Goal: Information Seeking & Learning: Learn about a topic

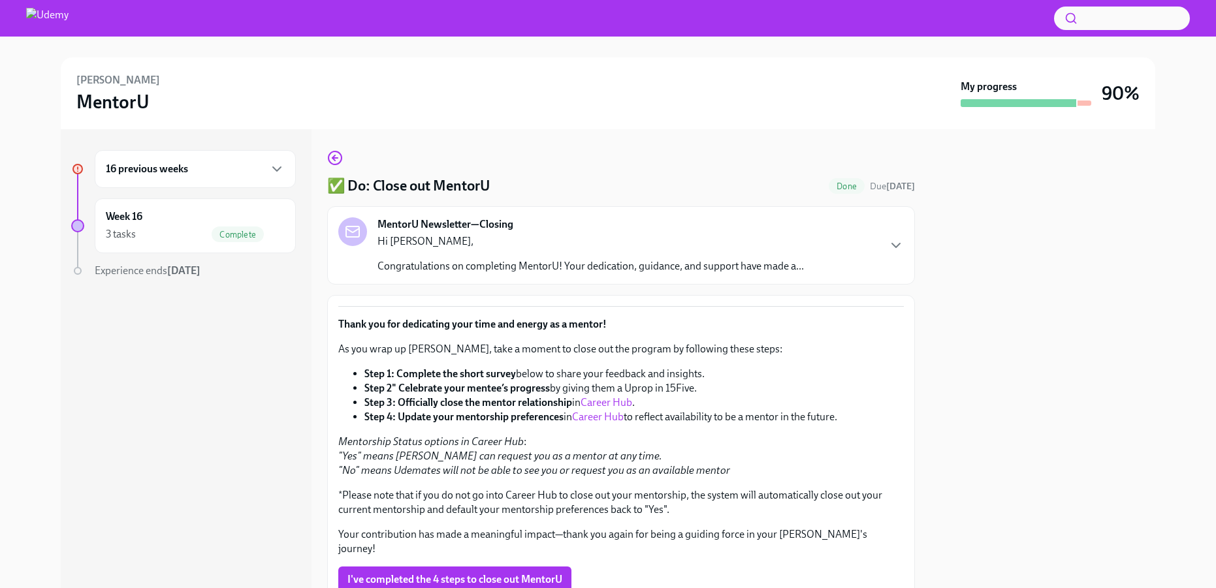
scroll to position [89, 0]
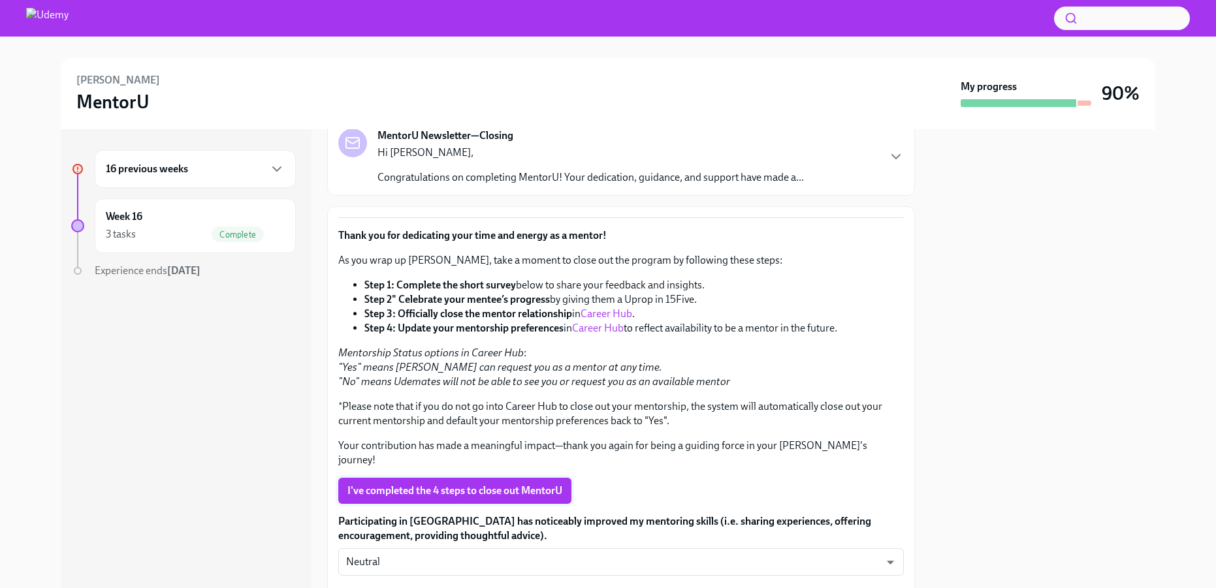
click at [494, 484] on span "I've completed the 4 steps to close out MentorU" at bounding box center [454, 490] width 215 height 13
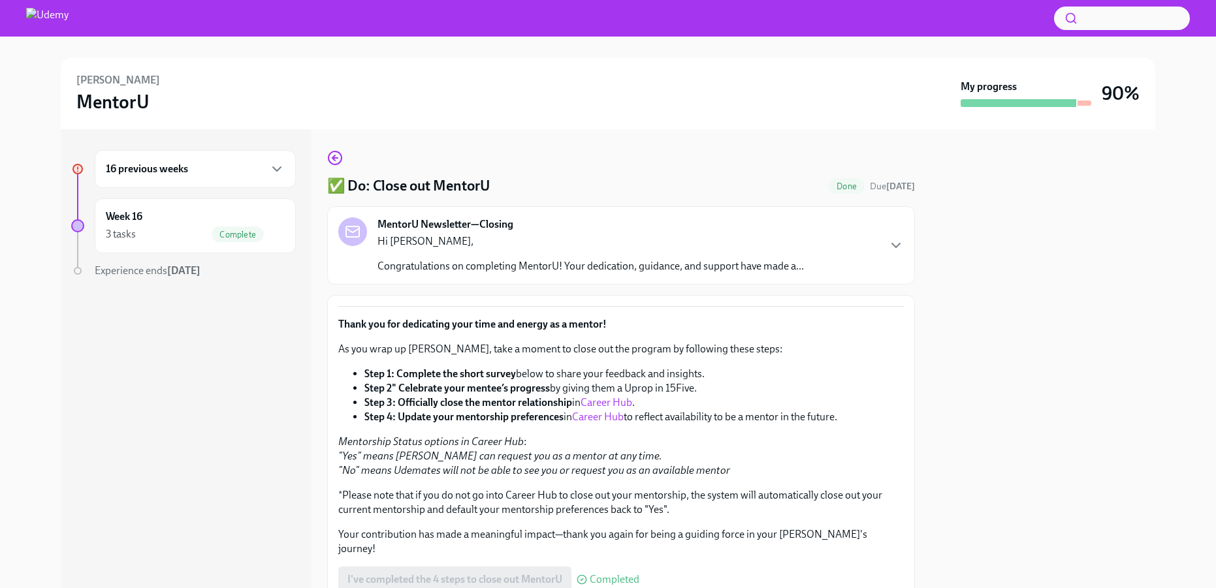
click at [206, 171] on div "16 previous weeks" at bounding box center [195, 169] width 179 height 16
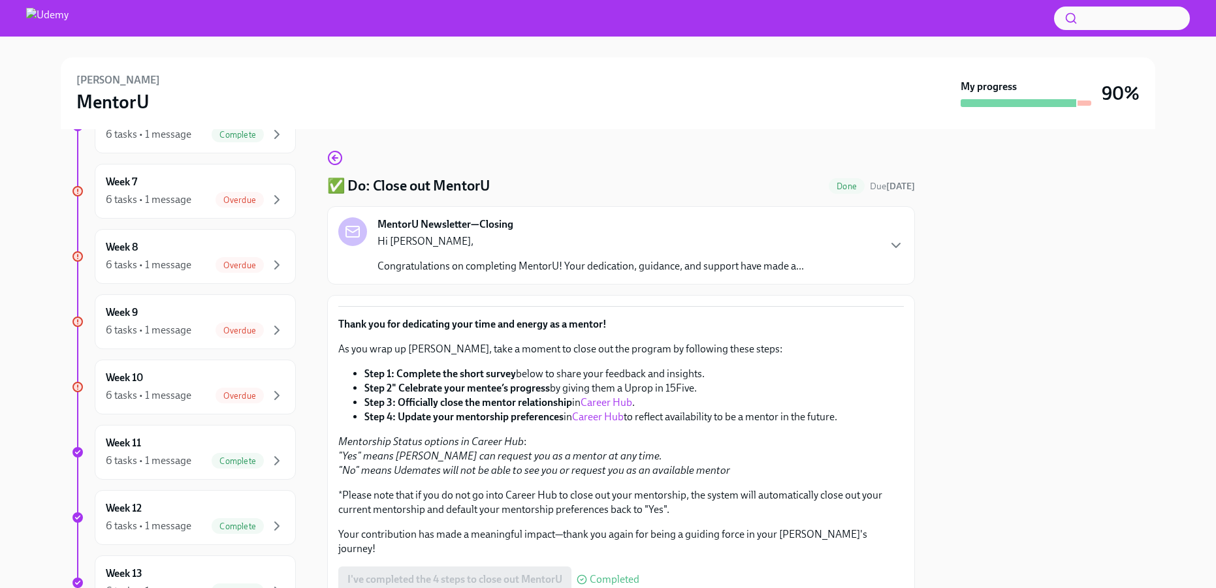
scroll to position [518, 0]
click at [184, 371] on div "Week 10 6 tasks • 1 message Overdue" at bounding box center [195, 385] width 179 height 33
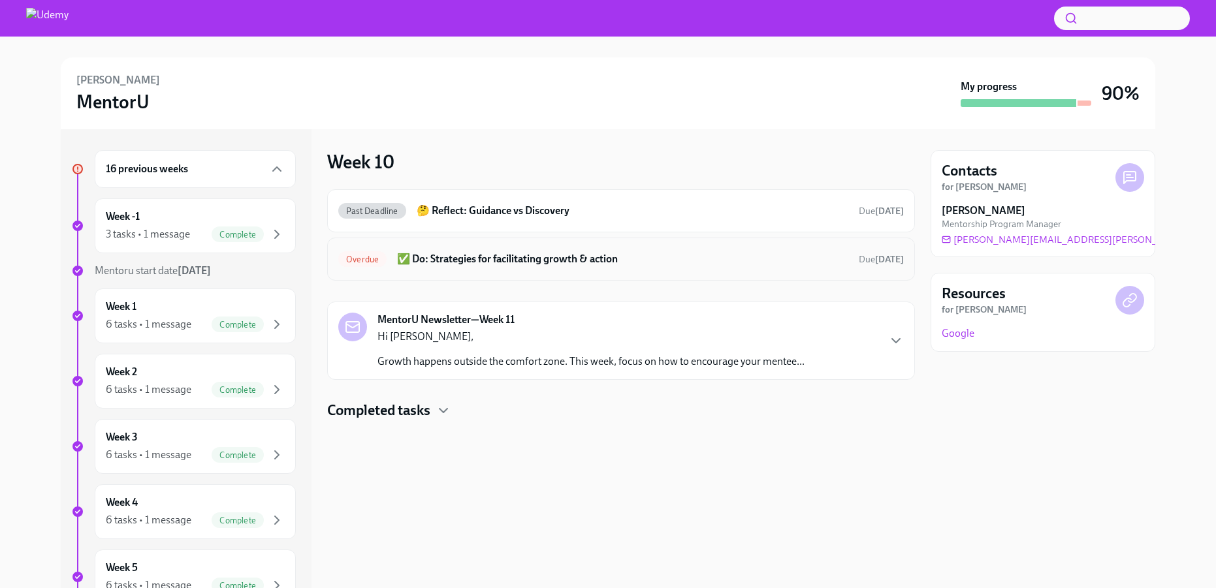
click at [580, 257] on h6 "✅ Do: Strategies for facilitating growth & action" at bounding box center [622, 259] width 451 height 14
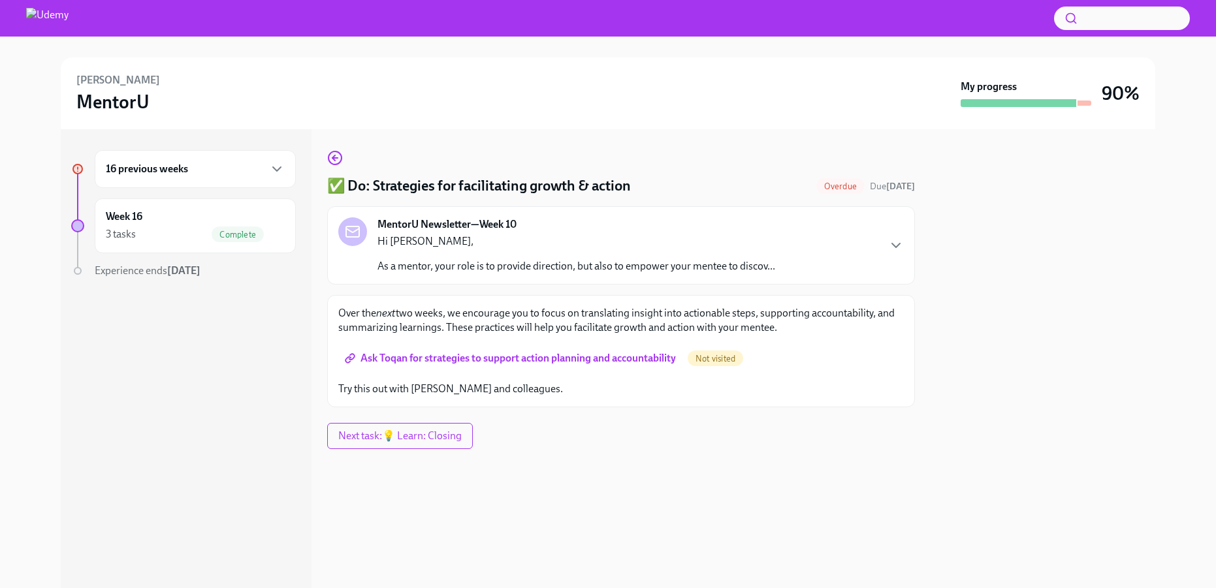
click at [586, 355] on span "Ask Toqan for strategies to support action planning and accountability" at bounding box center [511, 358] width 328 height 13
click at [141, 173] on h6 "16 previous weeks" at bounding box center [147, 169] width 82 height 14
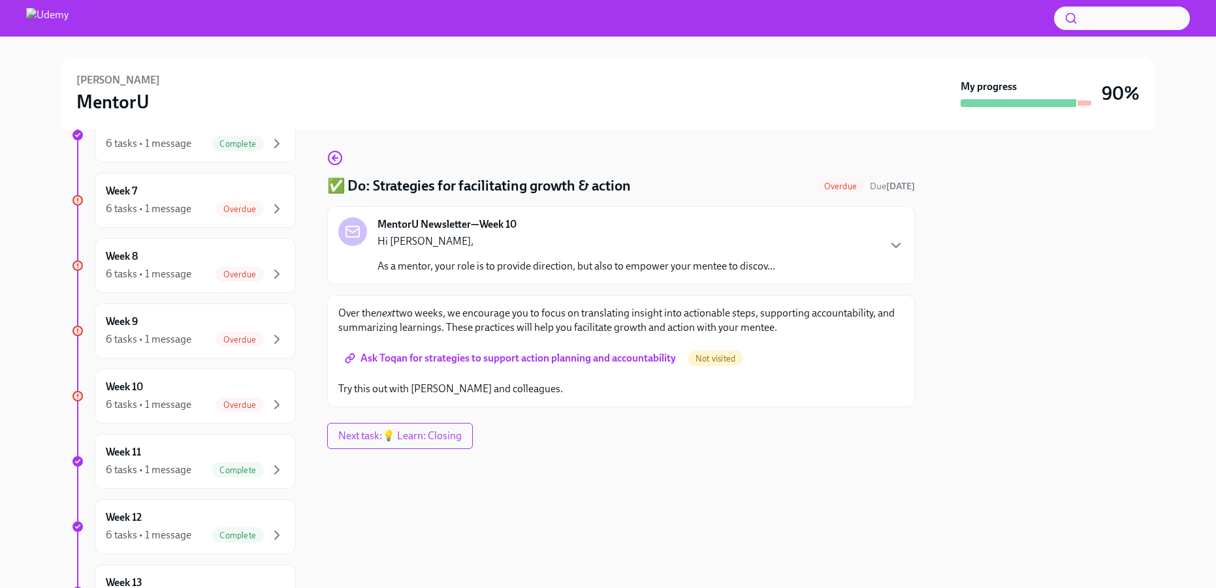
scroll to position [513, 0]
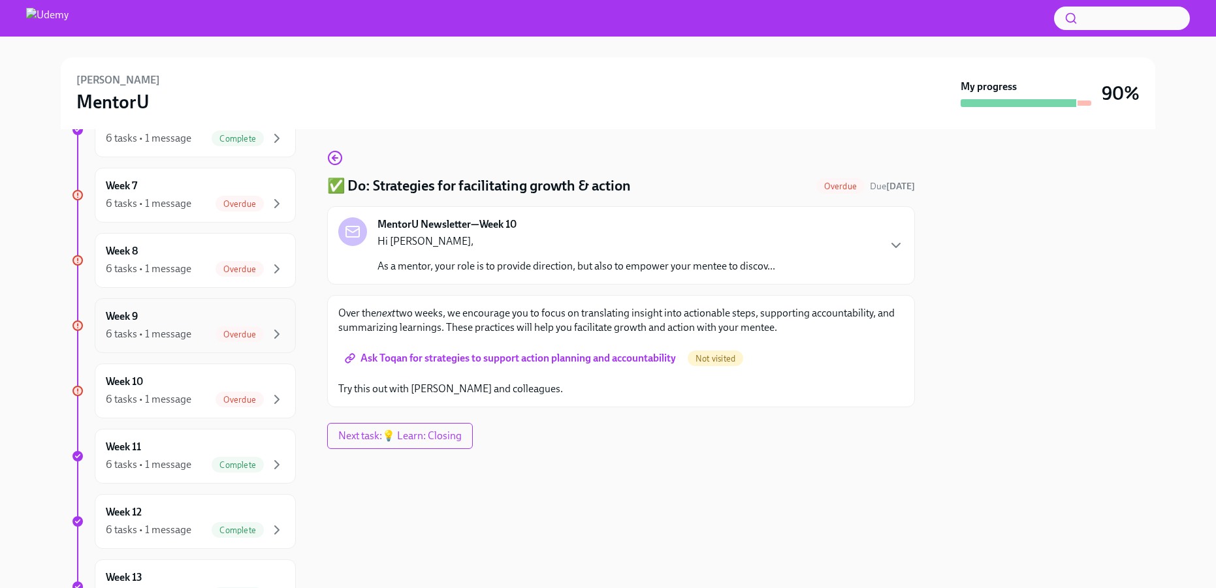
click at [189, 316] on div "Week 9 6 tasks • 1 message Overdue" at bounding box center [195, 325] width 179 height 33
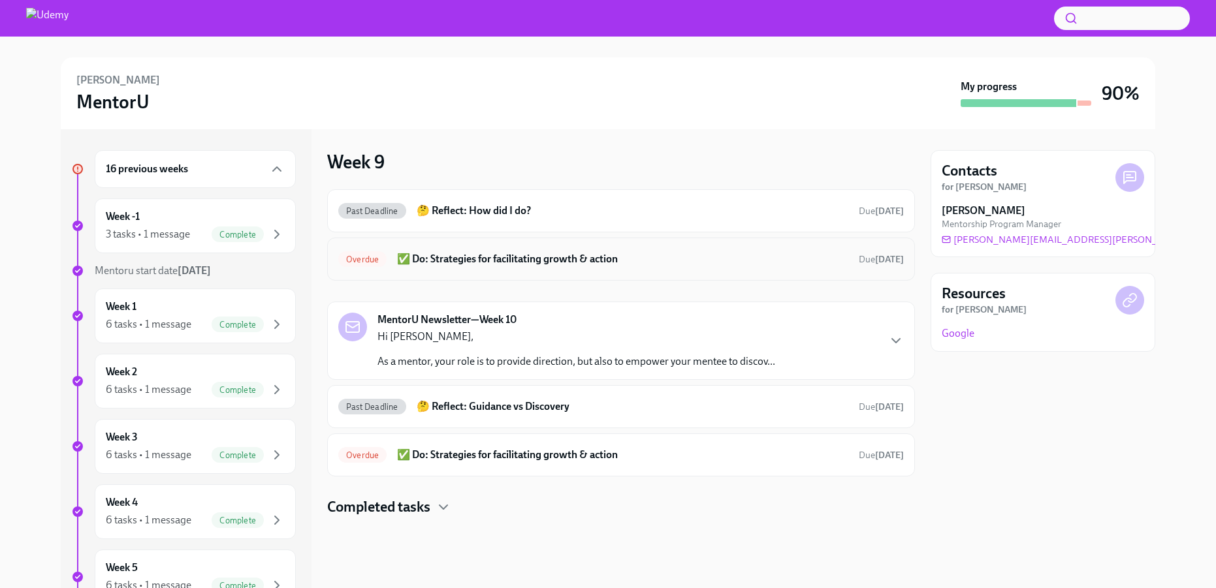
click at [711, 257] on h6 "✅ Do: Strategies for facilitating growth & action" at bounding box center [622, 259] width 451 height 14
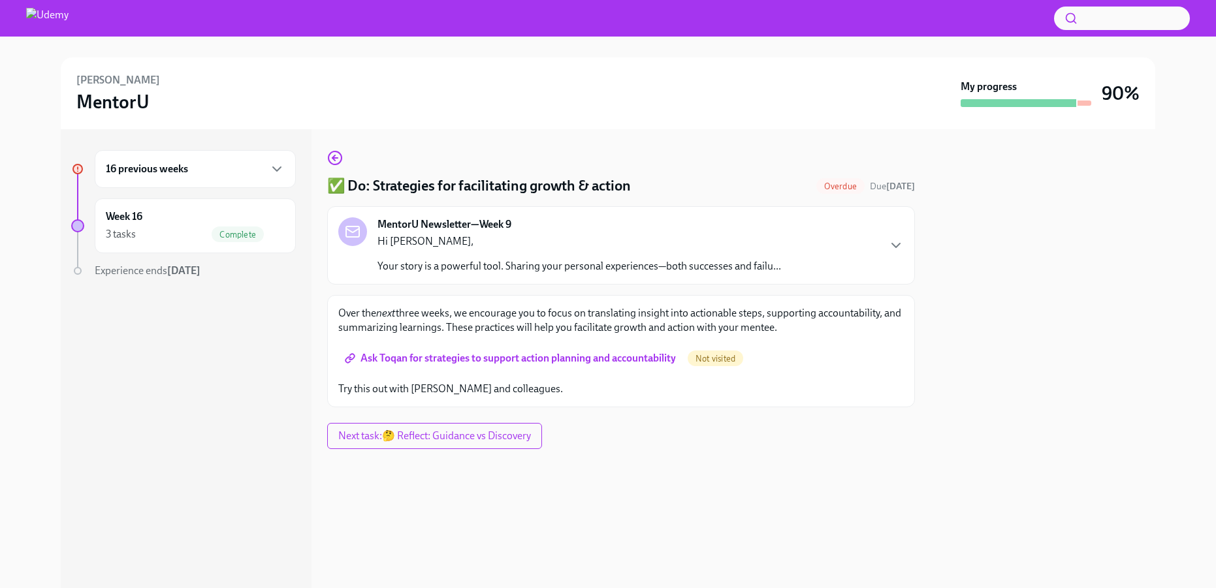
click at [652, 358] on span "Ask Toqan for strategies to support action planning and accountability" at bounding box center [511, 358] width 328 height 13
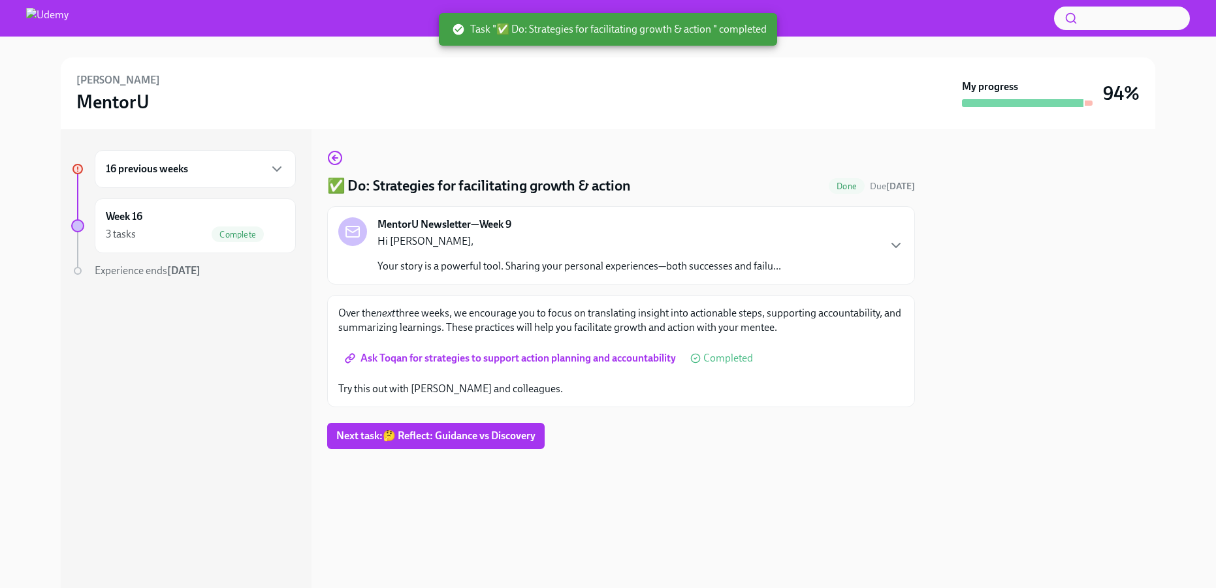
click at [135, 176] on div "16 previous weeks" at bounding box center [195, 169] width 179 height 16
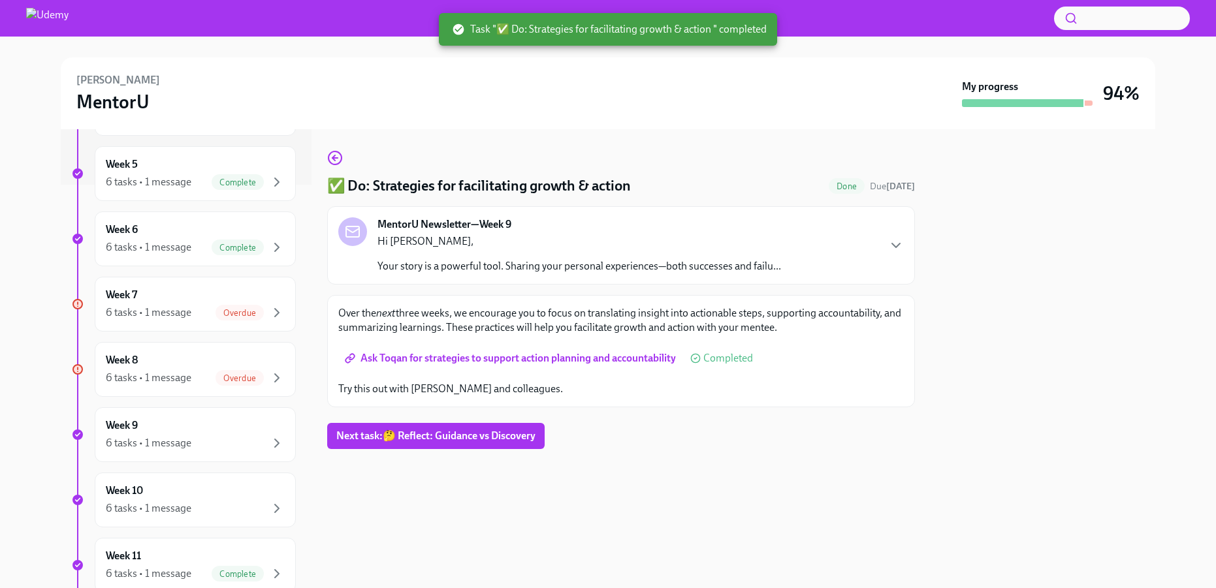
scroll to position [418, 0]
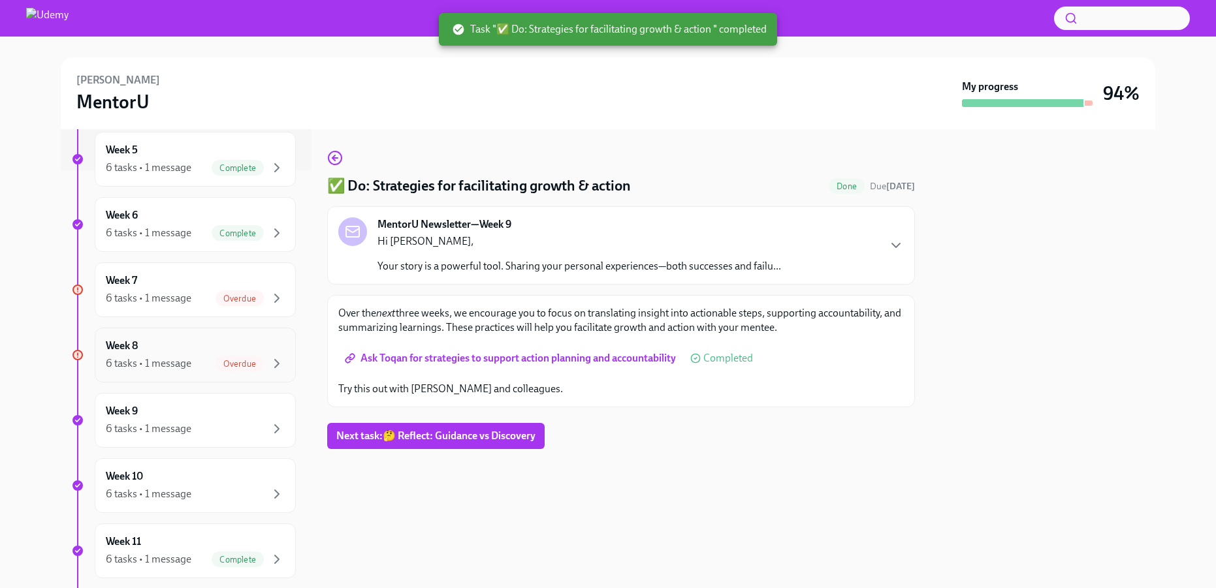
click at [191, 358] on div "6 tasks • 1 message Overdue" at bounding box center [195, 364] width 179 height 16
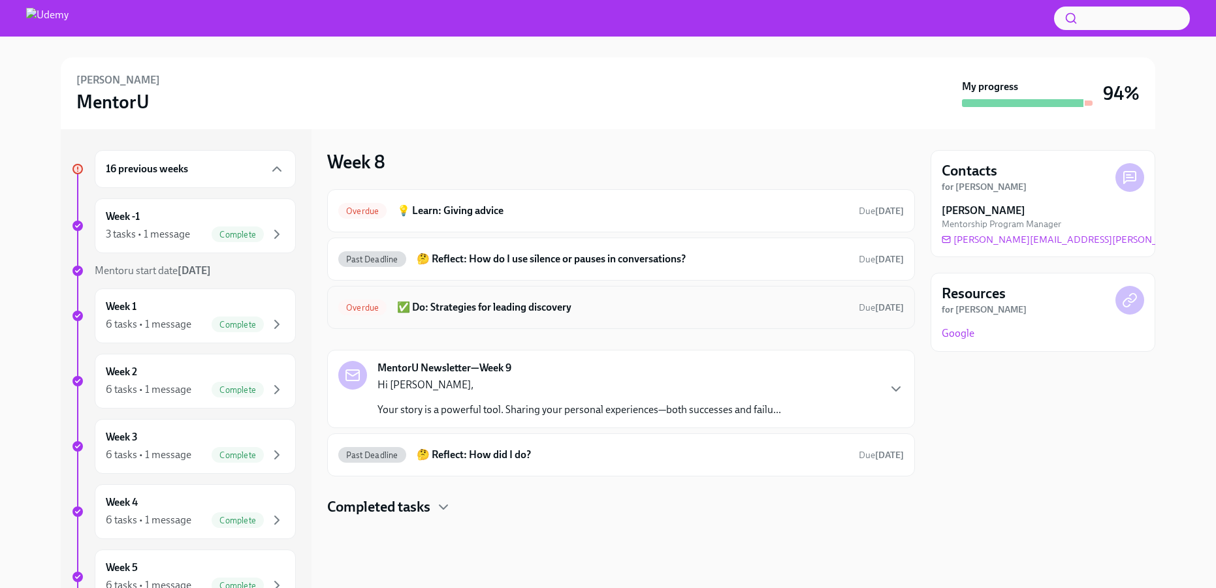
click at [547, 308] on h6 "✅ Do: Strategies for leading discovery" at bounding box center [622, 307] width 451 height 14
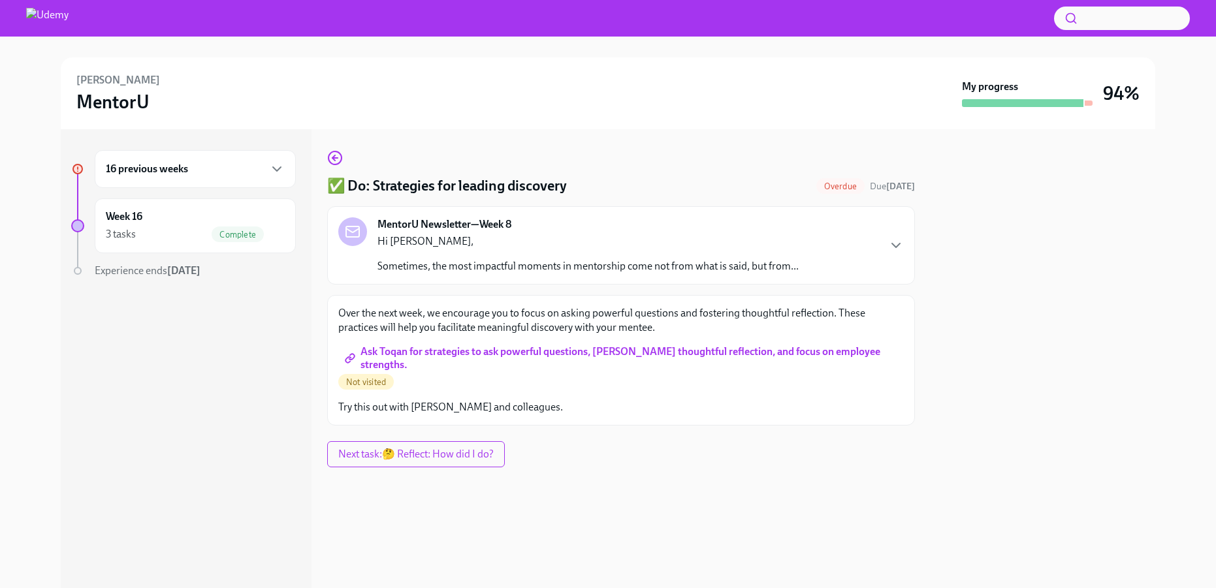
click at [476, 361] on span "Ask Toqan for strategies to ask powerful questions, [PERSON_NAME] thoughtful re…" at bounding box center [620, 358] width 547 height 13
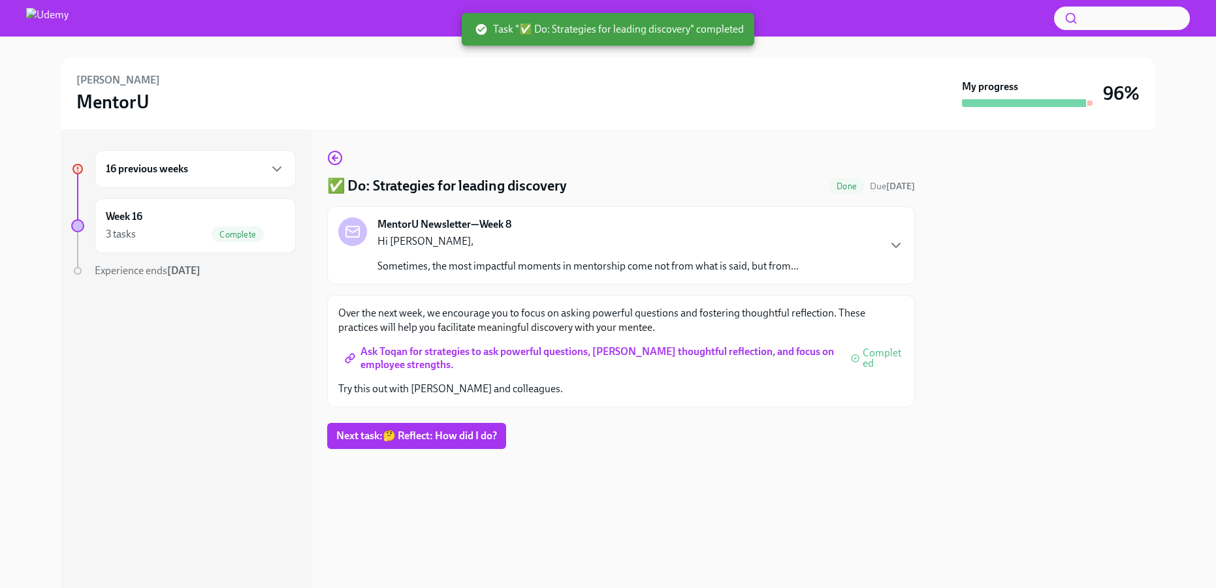
click at [119, 163] on h6 "16 previous weeks" at bounding box center [147, 169] width 82 height 14
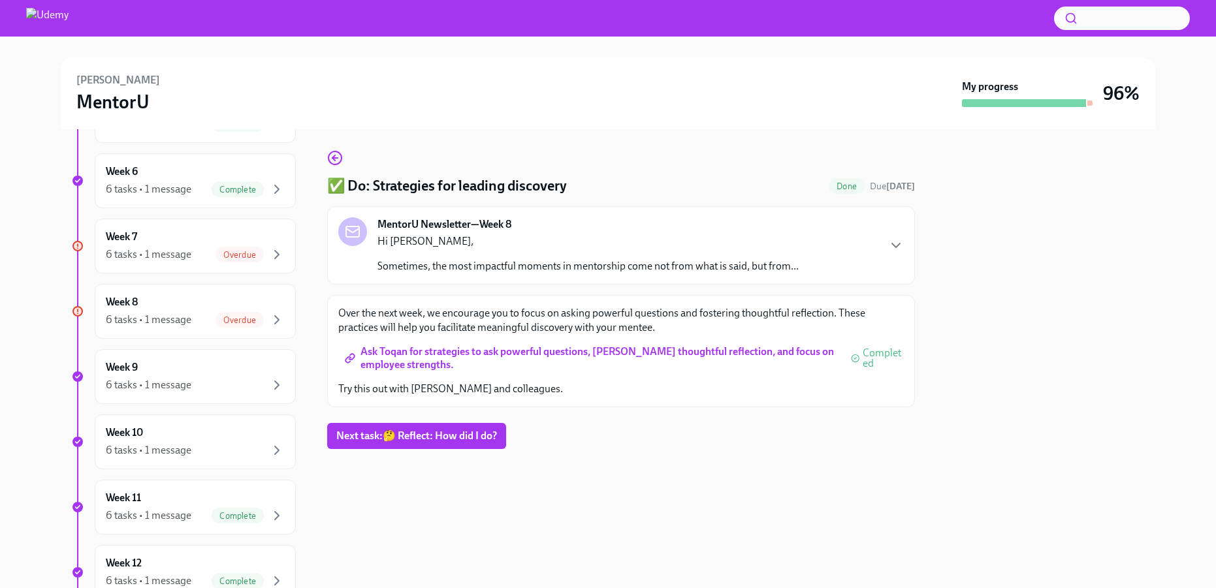
scroll to position [464, 0]
click at [202, 315] on div "6 tasks • 1 message Overdue" at bounding box center [195, 318] width 179 height 16
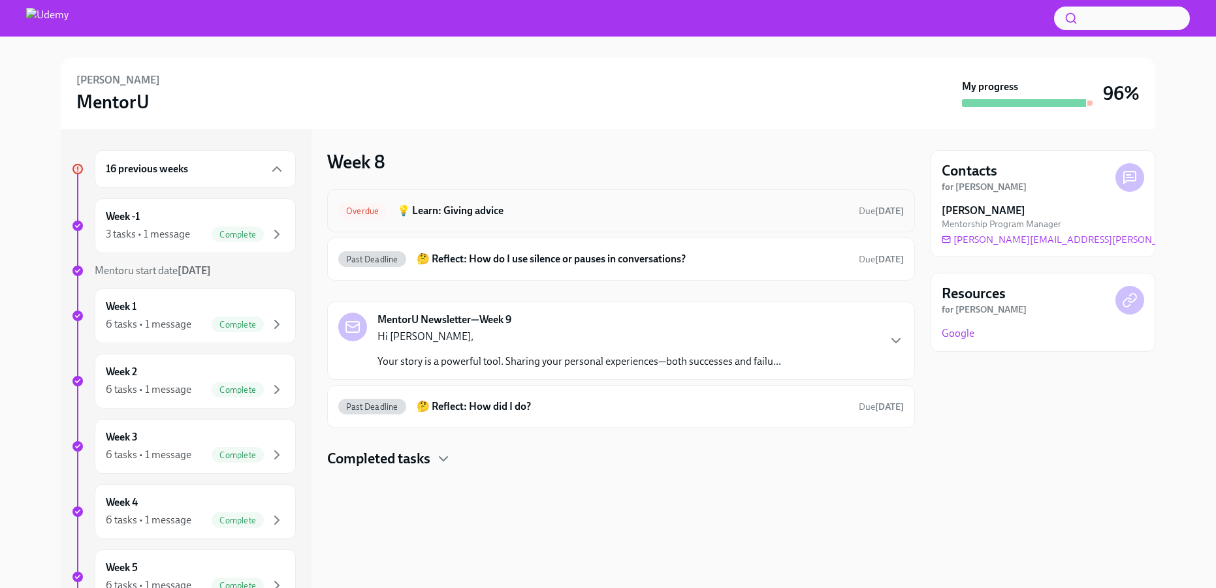
click at [547, 204] on h6 "💡 Learn: Giving advice" at bounding box center [622, 211] width 451 height 14
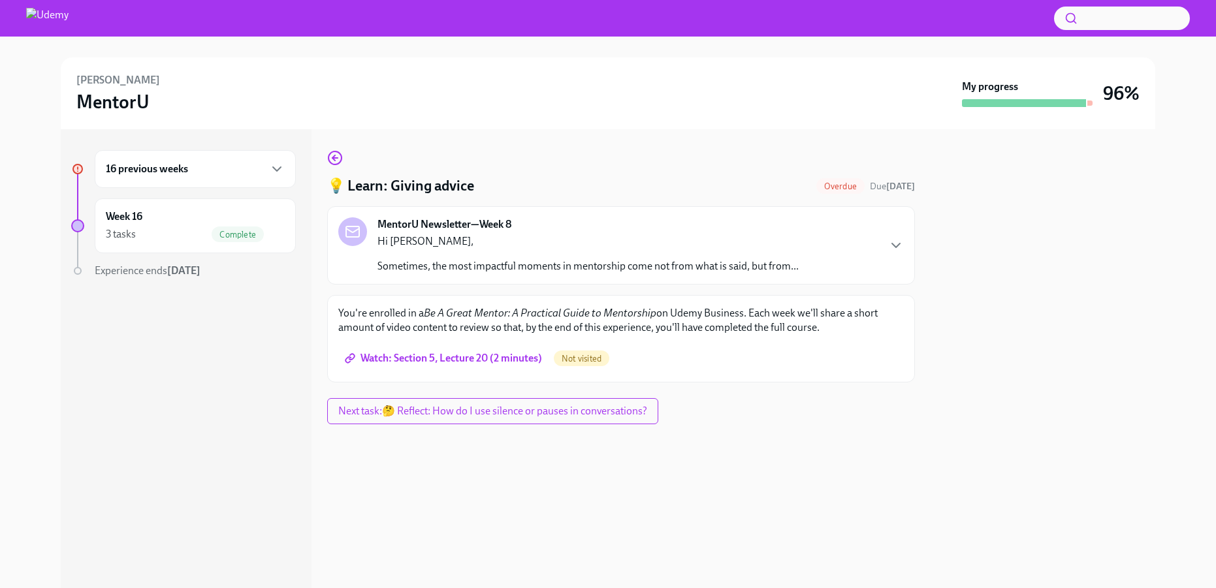
click at [482, 355] on span "Watch: Section 5, Lecture 20 (2 minutes)" at bounding box center [444, 358] width 195 height 13
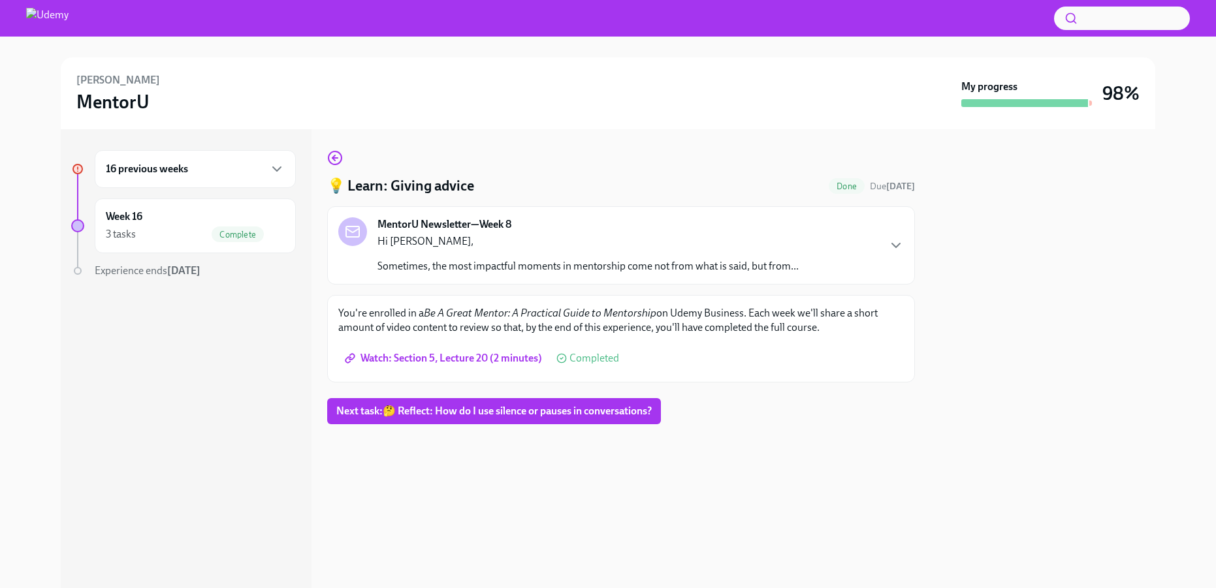
click at [137, 157] on div "16 previous weeks" at bounding box center [195, 169] width 201 height 38
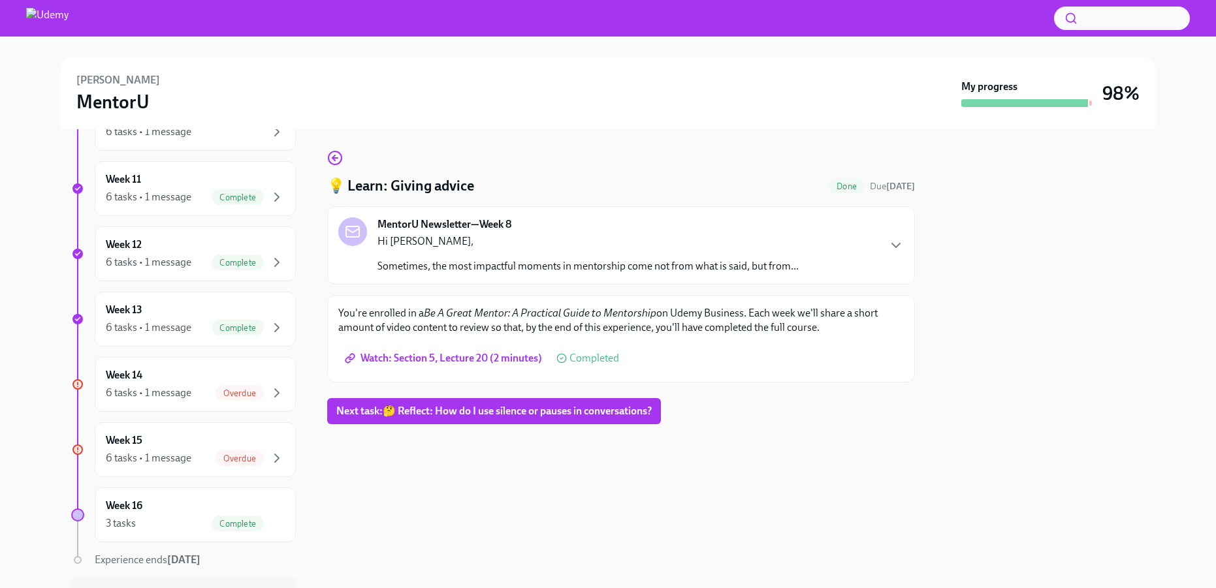
scroll to position [812, 0]
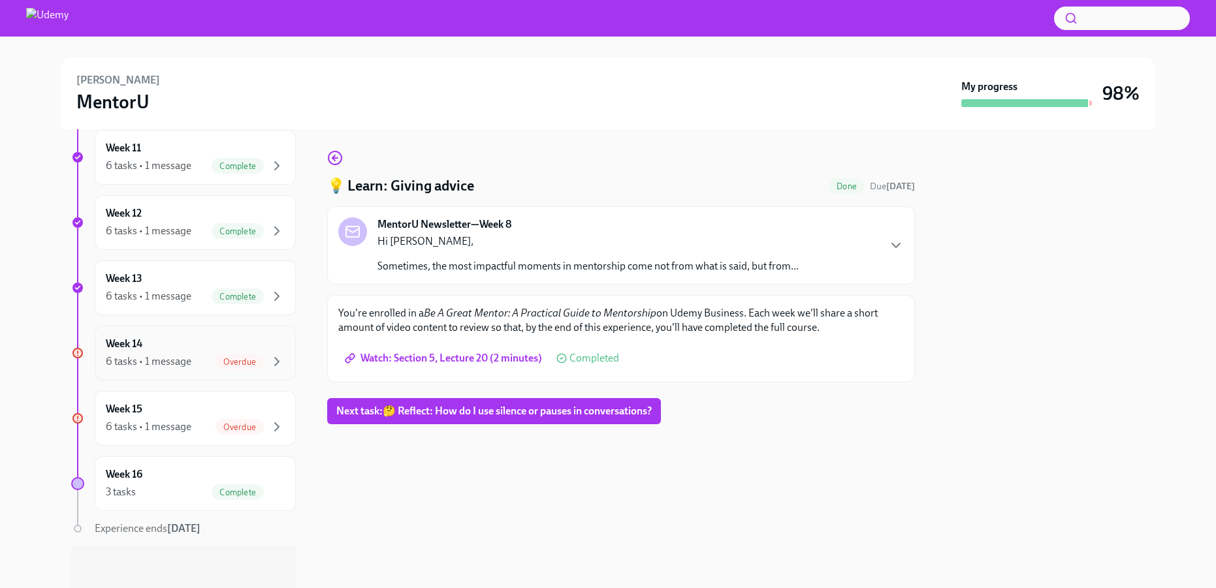
click at [197, 354] on div "6 tasks • 1 message Overdue" at bounding box center [195, 362] width 179 height 16
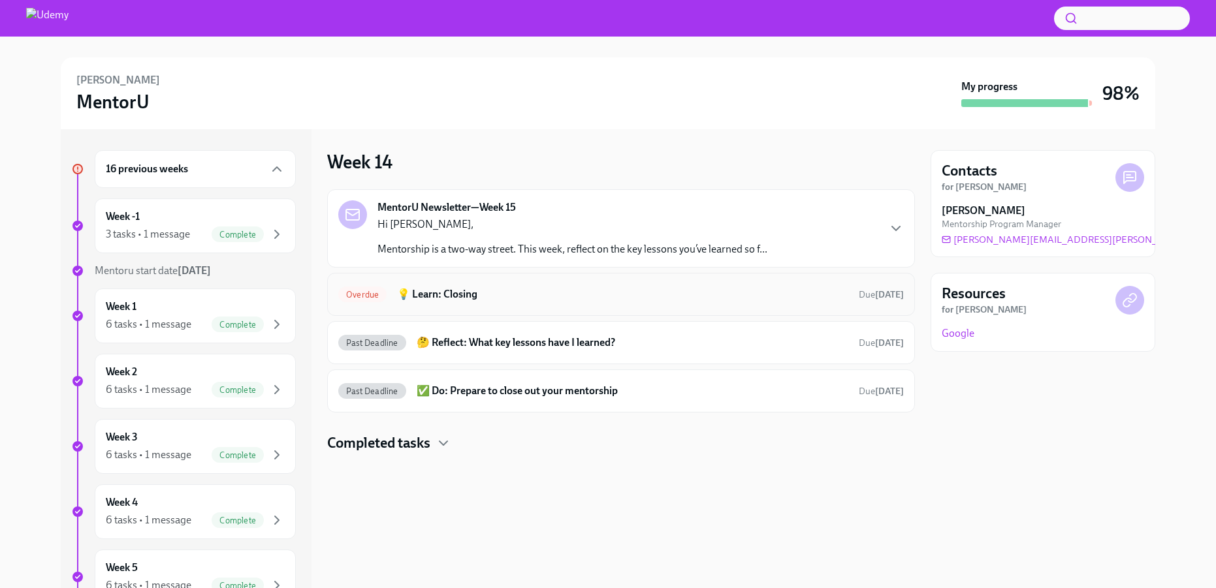
click at [513, 285] on div "Overdue 💡 Learn: Closing Due [DATE]" at bounding box center [620, 294] width 565 height 21
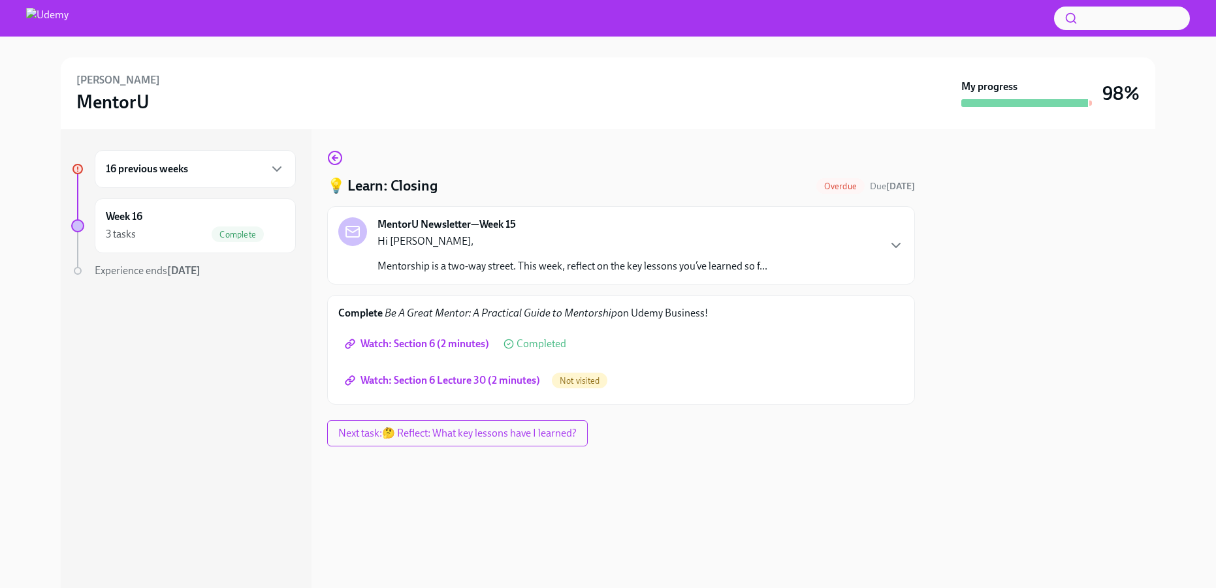
click at [518, 379] on span "Watch: Section 6 Lecture 30 (2 minutes)" at bounding box center [443, 380] width 193 height 13
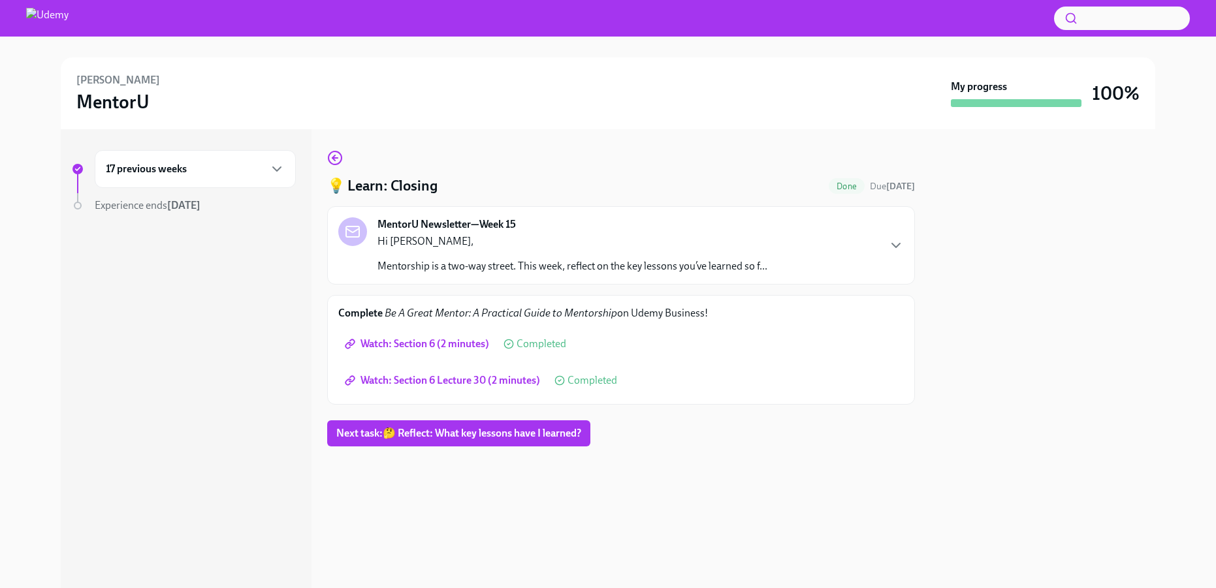
click at [143, 172] on h6 "17 previous weeks" at bounding box center [146, 169] width 81 height 14
